Goal: Task Accomplishment & Management: Manage account settings

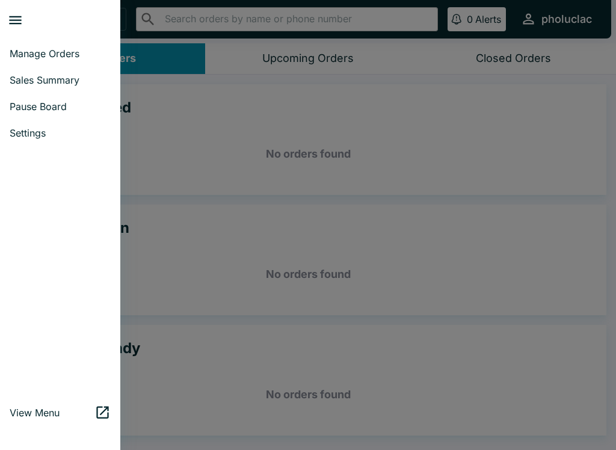
click at [28, 109] on span "Pause Board" at bounding box center [60, 106] width 101 height 12
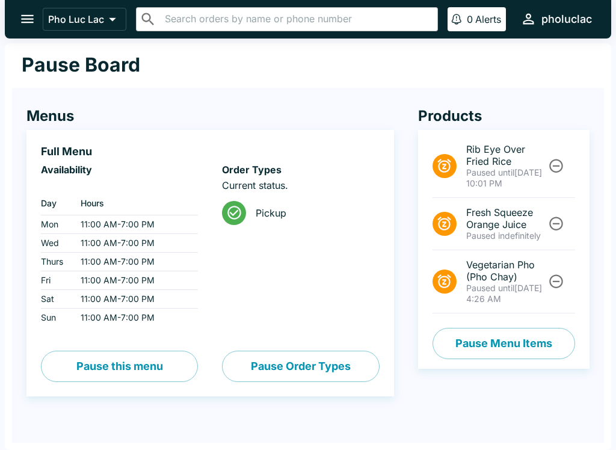
click at [567, 280] on button "Unpause" at bounding box center [556, 281] width 22 height 22
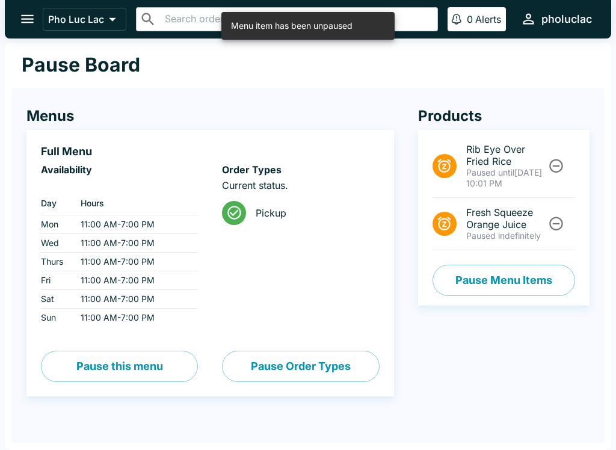
click at [19, 23] on button "open drawer" at bounding box center [27, 19] width 31 height 31
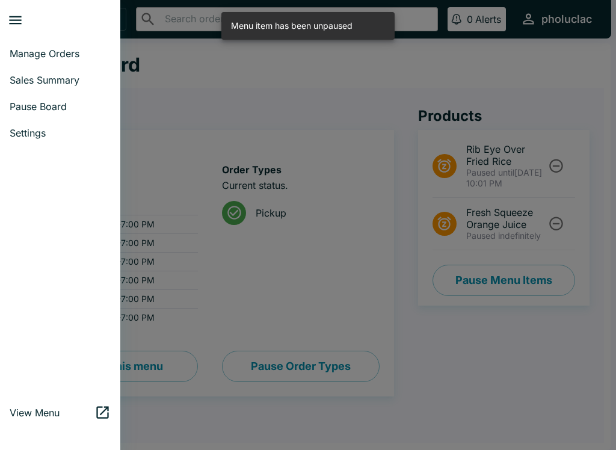
click at [38, 60] on link "Manage Orders" at bounding box center [60, 53] width 120 height 26
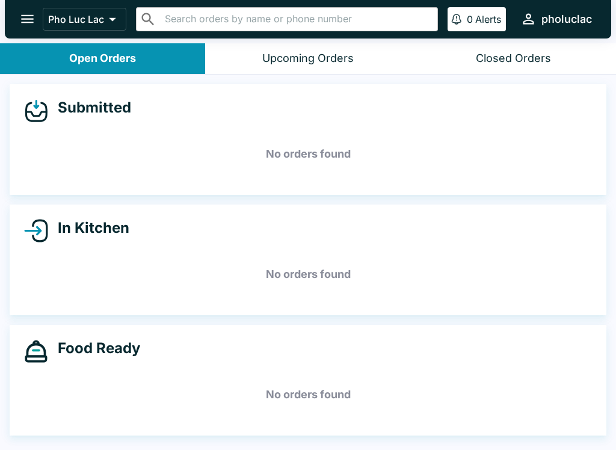
click at [19, 18] on button "open drawer" at bounding box center [27, 19] width 31 height 31
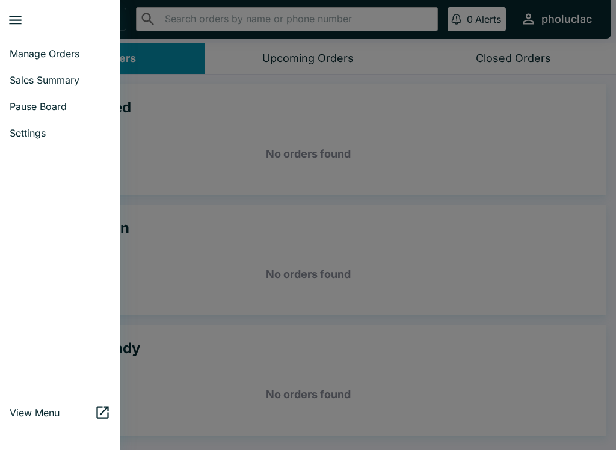
click at [70, 106] on span "Pause Board" at bounding box center [60, 106] width 101 height 12
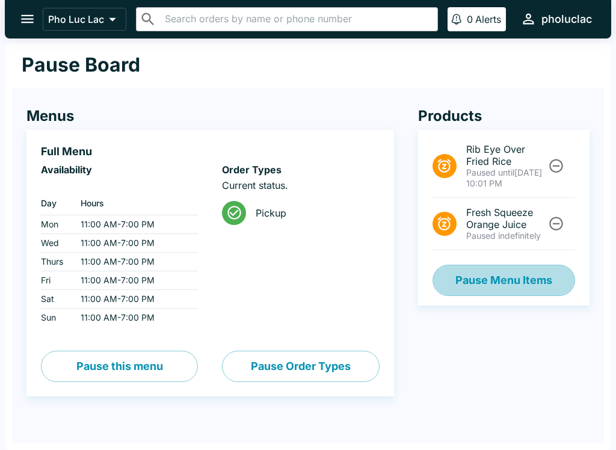
click at [473, 276] on button "Pause Menu Items" at bounding box center [503, 280] width 143 height 31
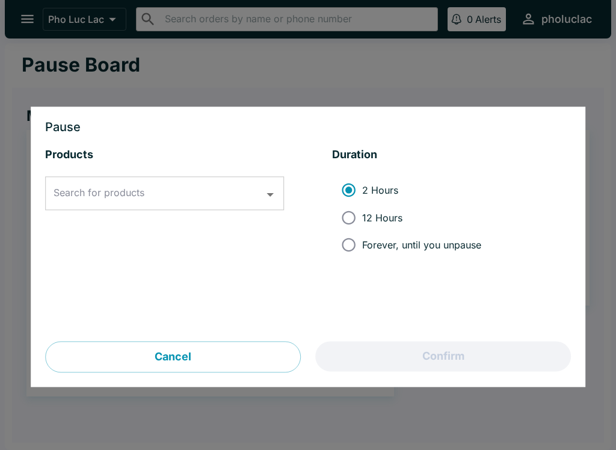
click at [182, 195] on input "Search for products" at bounding box center [156, 193] width 210 height 23
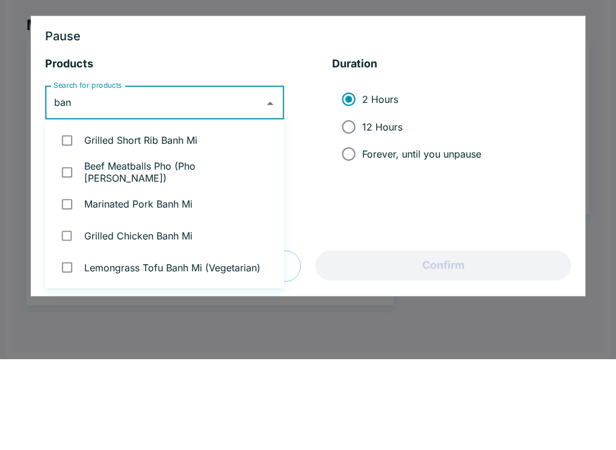
type input "banh"
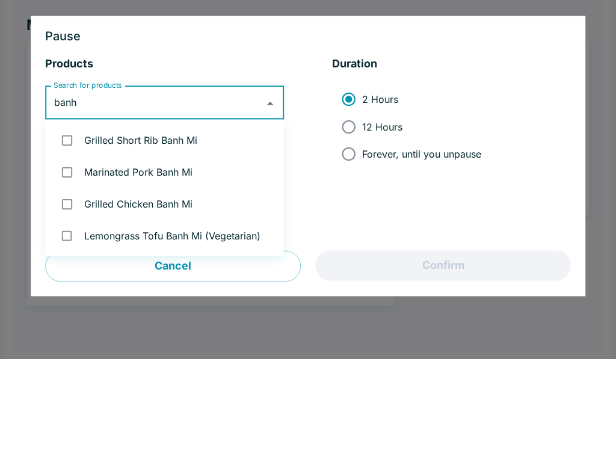
click at [70, 219] on input "checkbox" at bounding box center [67, 231] width 25 height 25
checkbox input "true"
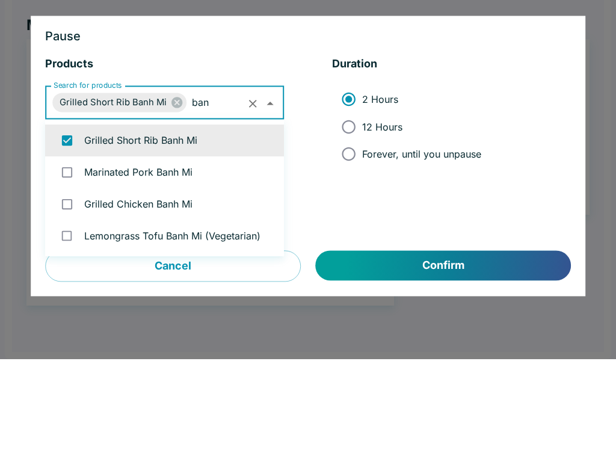
type input "banh"
click at [70, 251] on input "checkbox" at bounding box center [67, 263] width 25 height 25
checkbox input "true"
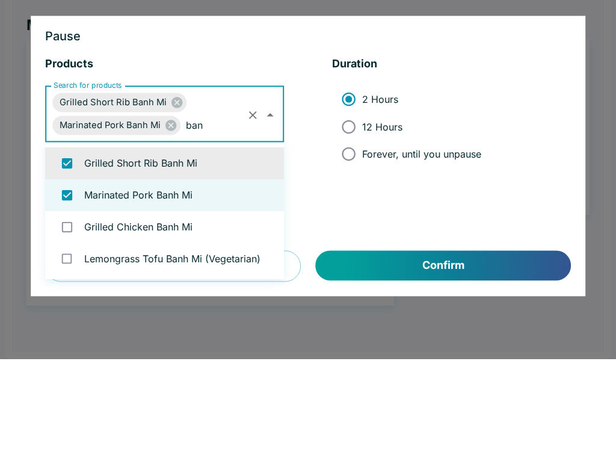
type input "banh"
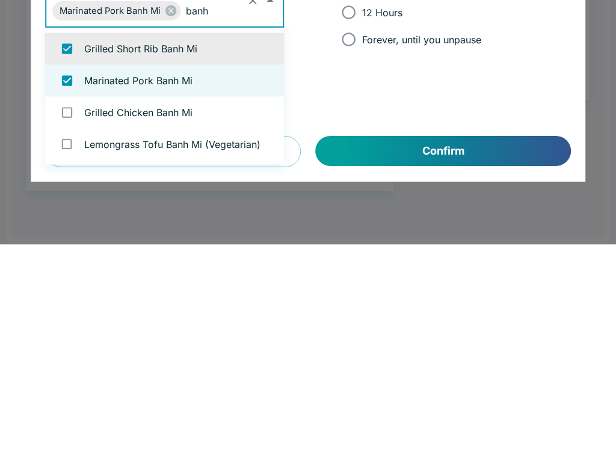
click at [170, 302] on li "Grilled Chicken Banh Mi" at bounding box center [164, 318] width 239 height 32
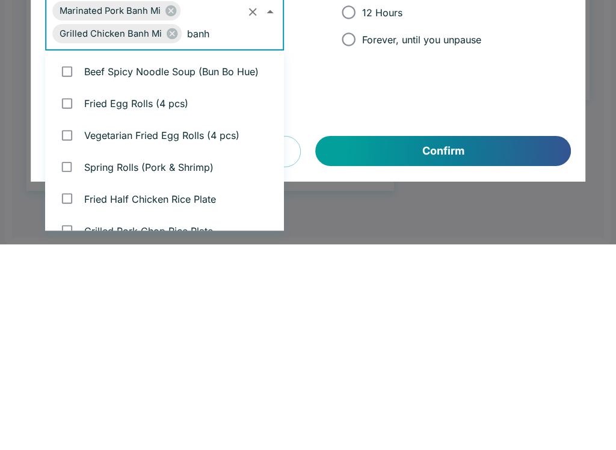
checkbox input "true"
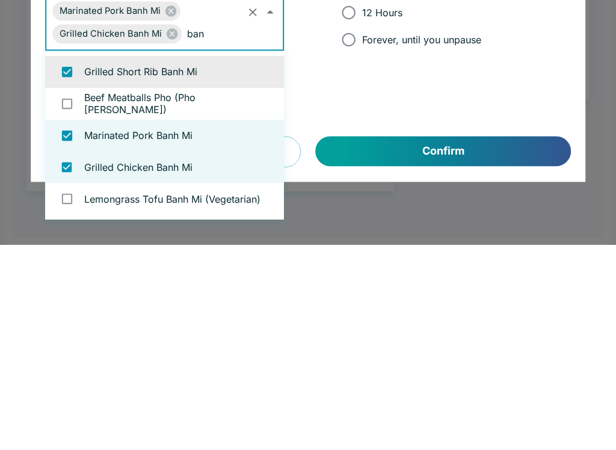
type input "banh"
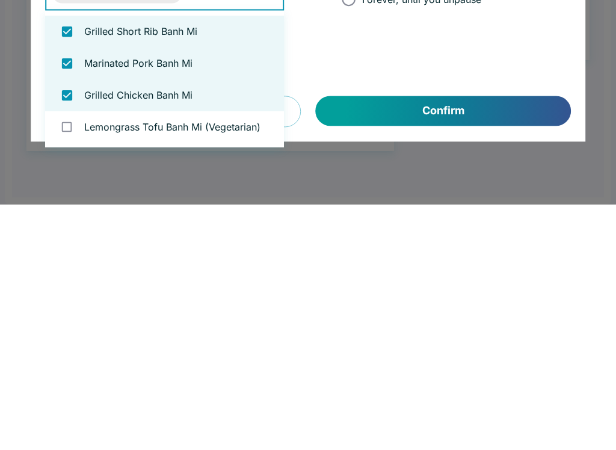
click at [202, 357] on li "Lemongrass Tofu Banh Mi (Vegetarian)" at bounding box center [164, 373] width 239 height 32
checkbox input "true"
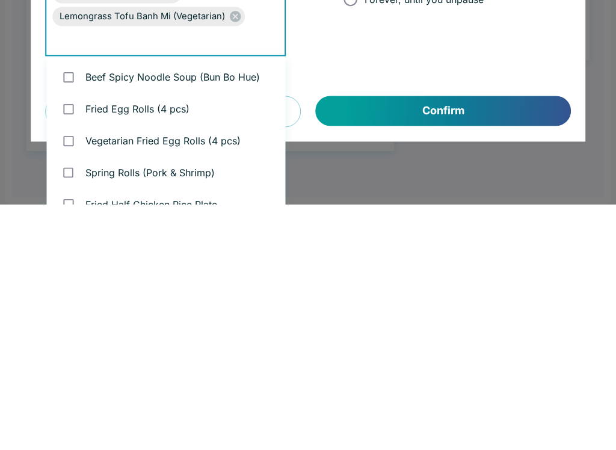
scroll to position [174, 0]
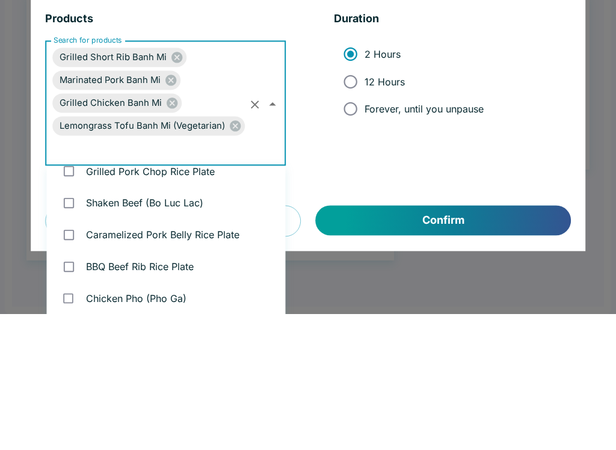
click at [389, 212] on span "12 Hours" at bounding box center [384, 218] width 40 height 12
click at [364, 204] on input "12 Hours" at bounding box center [350, 217] width 27 height 27
radio input "true"
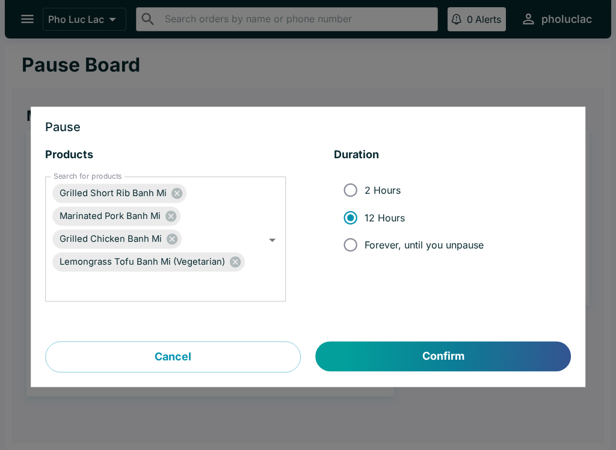
click at [390, 353] on button "Confirm" at bounding box center [443, 357] width 255 height 30
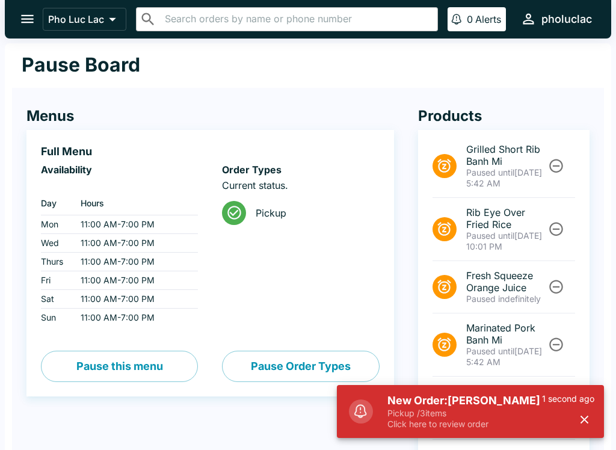
click at [21, 10] on button "open drawer" at bounding box center [27, 19] width 31 height 31
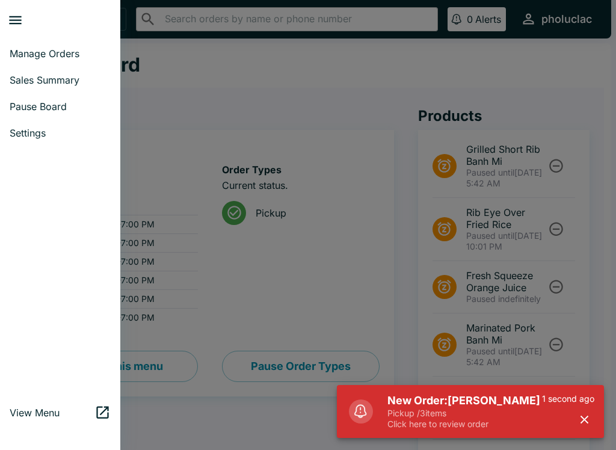
click at [49, 59] on span "Manage Orders" at bounding box center [60, 54] width 101 height 12
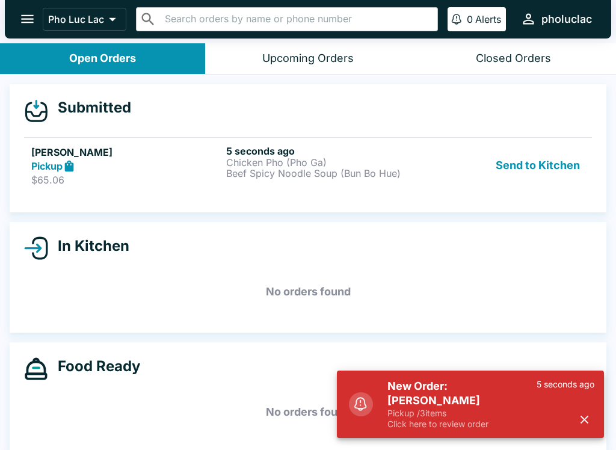
click at [558, 170] on button "Send to Kitchen" at bounding box center [538, 166] width 94 height 42
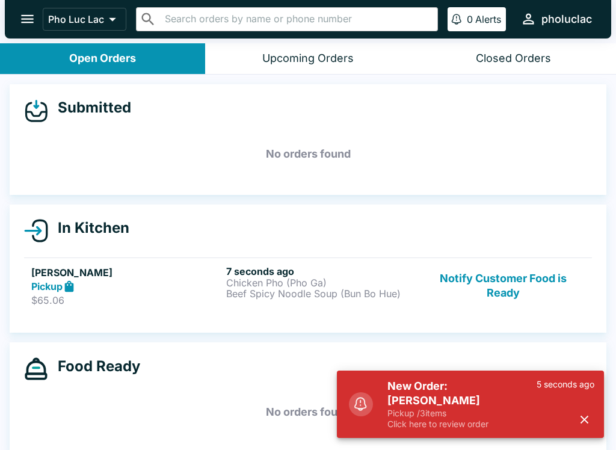
click at [169, 289] on div "Pickup" at bounding box center [126, 287] width 190 height 14
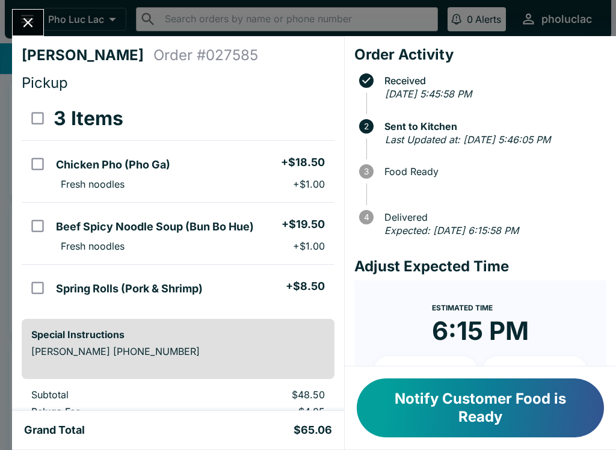
click at [426, 432] on button "Notify Customer Food is Ready" at bounding box center [480, 407] width 247 height 59
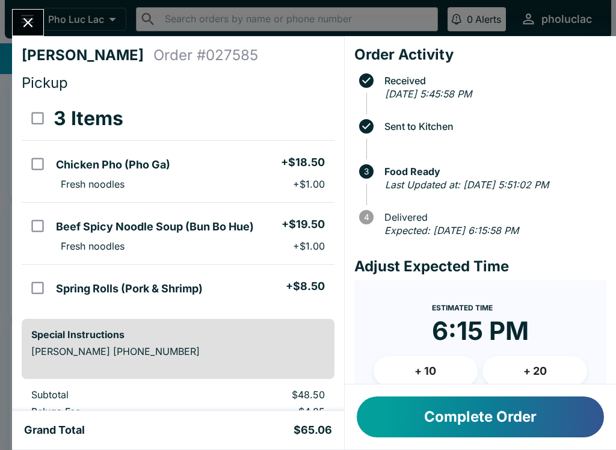
click at [22, 14] on button "Close" at bounding box center [28, 23] width 31 height 26
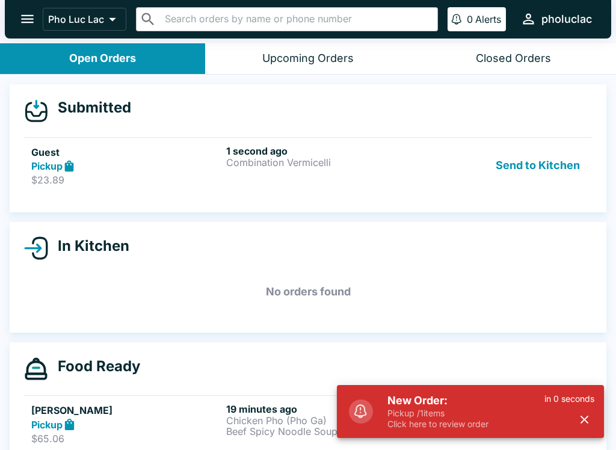
scroll to position [-4, 0]
click at [530, 156] on button "Send to Kitchen" at bounding box center [538, 166] width 94 height 42
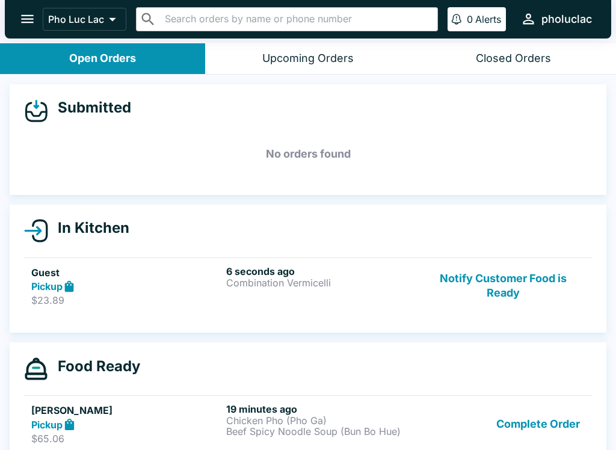
click at [493, 307] on button "Notify Customer Food is Ready" at bounding box center [503, 286] width 163 height 42
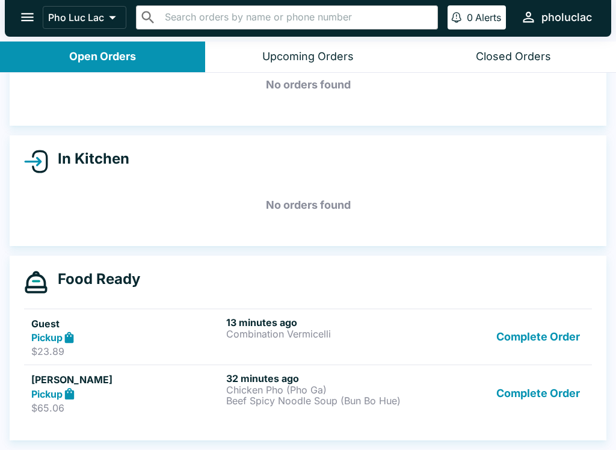
scroll to position [67, 0]
click at [568, 335] on button "Complete Order" at bounding box center [537, 337] width 93 height 42
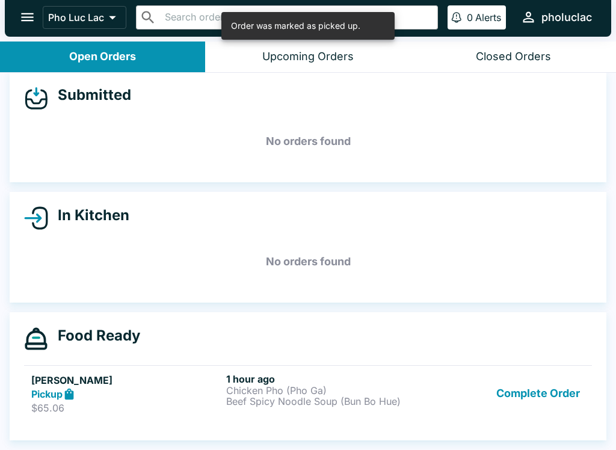
scroll to position [11, 0]
click at [537, 389] on button "Complete Order" at bounding box center [537, 394] width 93 height 42
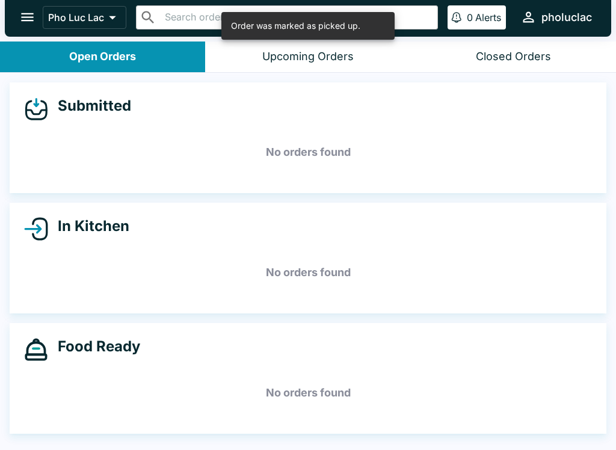
scroll to position [0, 0]
